Goal: Transaction & Acquisition: Purchase product/service

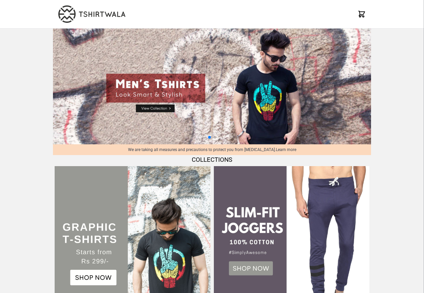
click at [248, 267] on img at bounding box center [292, 244] width 156 height 156
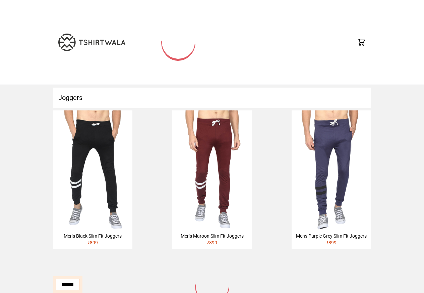
click at [82, 236] on div "Men's Black Slim Fit Joggers" at bounding box center [93, 235] width 74 height 7
